Goal: Task Accomplishment & Management: Manage account settings

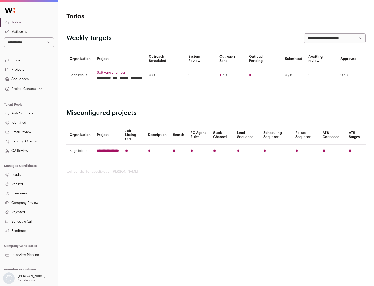
click at [29, 69] on link "Projects" at bounding box center [29, 69] width 58 height 9
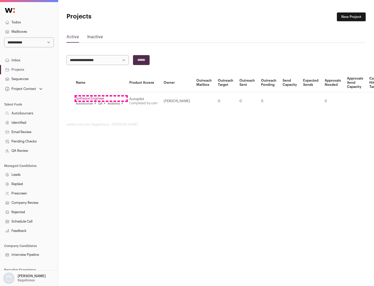
click at [101, 99] on link "Software Engineer" at bounding box center [99, 98] width 47 height 4
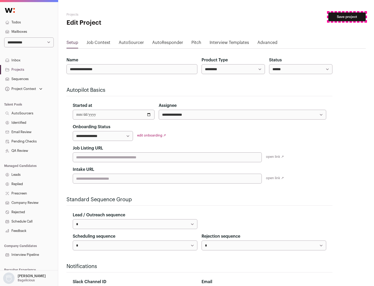
click at [347, 17] on button "Save project" at bounding box center [347, 16] width 37 height 9
